Goal: Navigation & Orientation: Find specific page/section

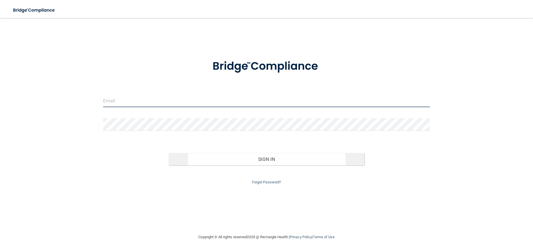
type input "[PERSON_NAME][EMAIL_ADDRESS][PERSON_NAME][DOMAIN_NAME]"
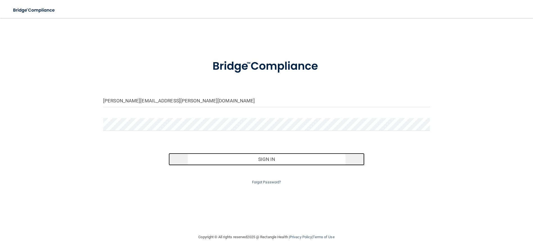
click at [271, 161] on button "Sign In" at bounding box center [267, 159] width 196 height 12
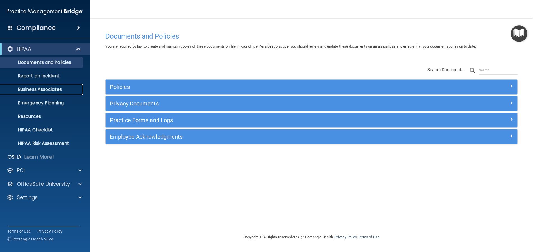
click at [46, 91] on p "Business Associates" at bounding box center [42, 90] width 77 height 6
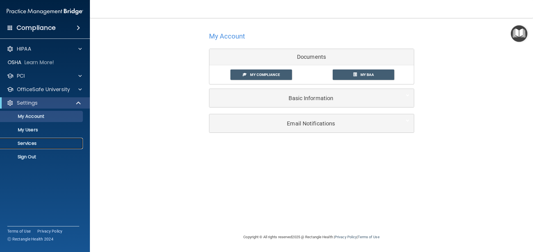
click at [35, 142] on p "Services" at bounding box center [42, 144] width 77 height 6
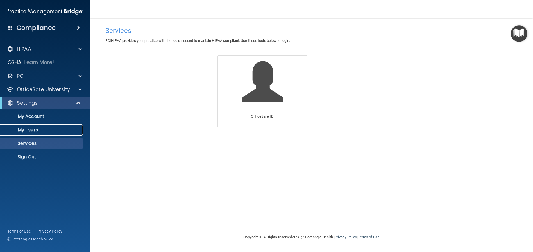
click at [36, 130] on p "My Users" at bounding box center [42, 130] width 77 height 6
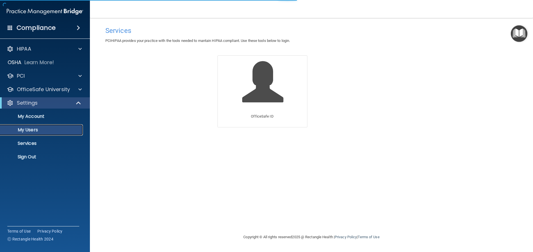
select select "20"
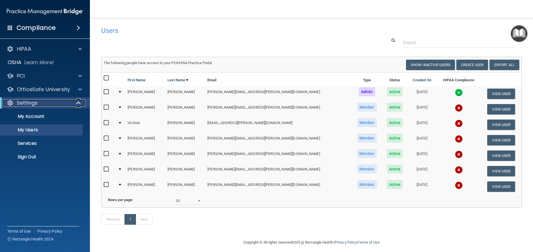
click at [73, 100] on div at bounding box center [79, 103] width 14 height 7
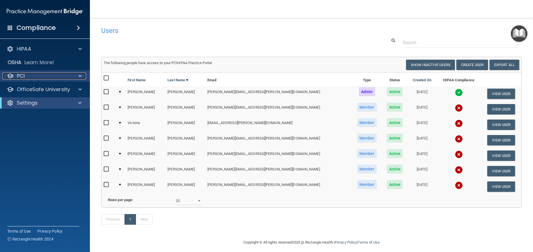
click at [82, 77] on div at bounding box center [79, 76] width 14 height 7
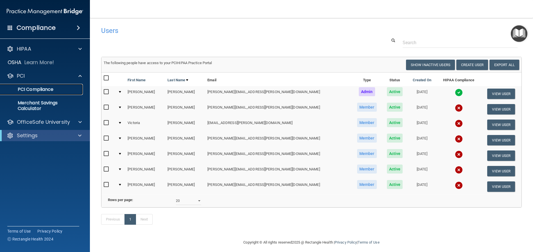
click at [51, 89] on p "PCI Compliance" at bounding box center [42, 90] width 77 height 6
click at [79, 73] on span at bounding box center [79, 76] width 3 height 7
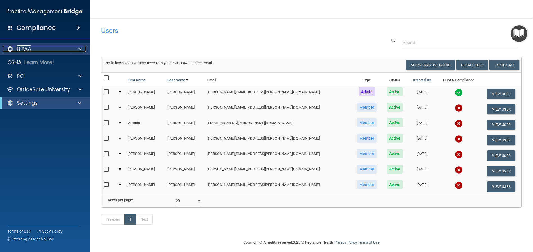
click at [78, 48] on div at bounding box center [79, 49] width 14 height 7
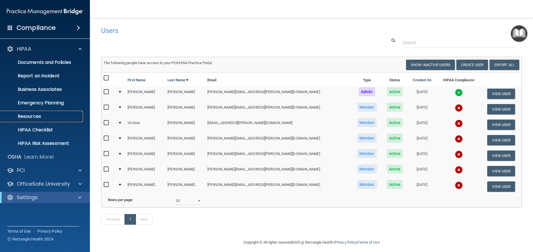
click at [31, 119] on p "Resources" at bounding box center [42, 117] width 77 height 6
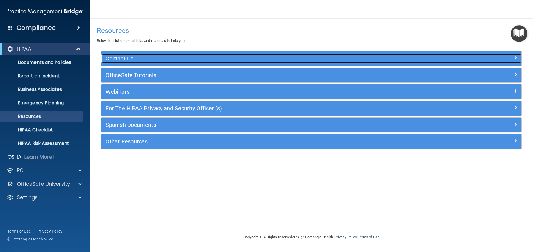
click at [131, 55] on h5 "Contact Us" at bounding box center [259, 58] width 307 height 6
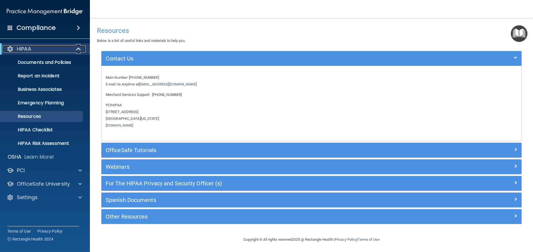
click at [77, 48] on span at bounding box center [79, 49] width 5 height 7
